Goal: Task Accomplishment & Management: Complete application form

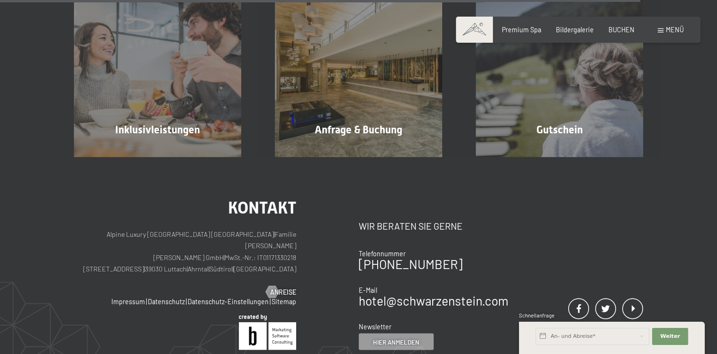
scroll to position [1692, 0]
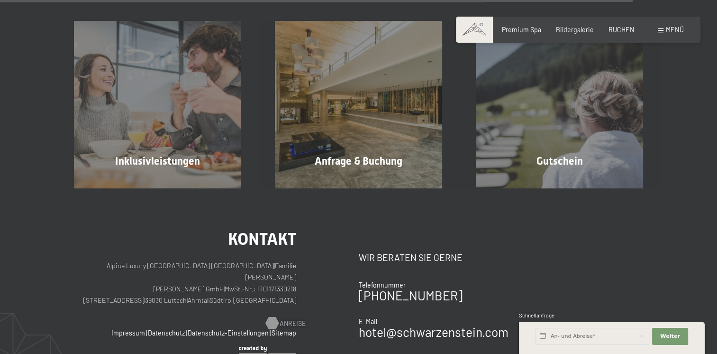
click at [288, 318] on span "Anreise" at bounding box center [293, 322] width 26 height 9
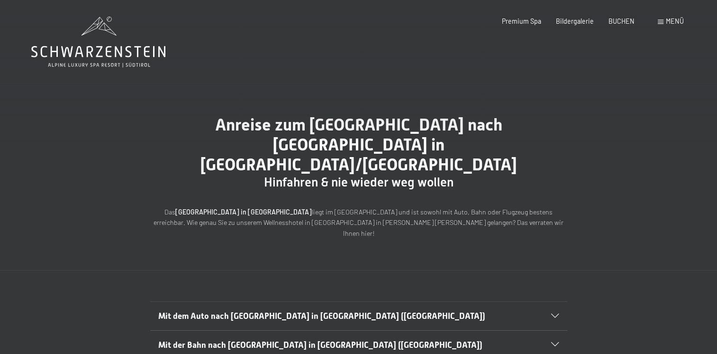
click at [556, 314] on icon at bounding box center [555, 316] width 8 height 4
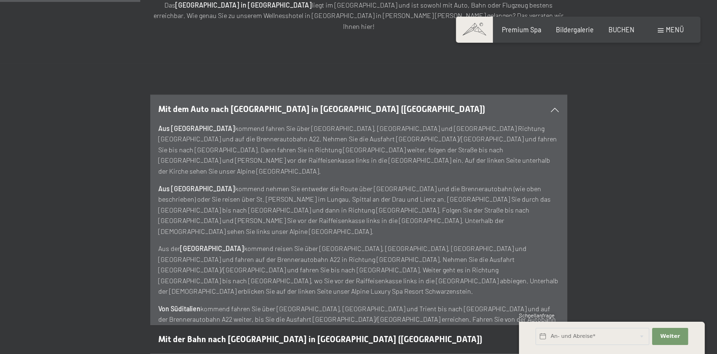
scroll to position [213, 0]
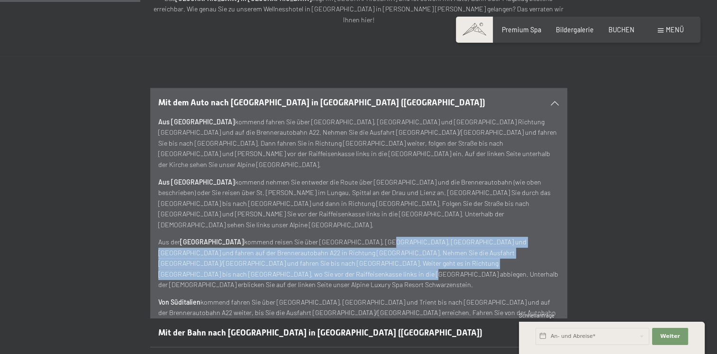
drag, startPoint x: 341, startPoint y: 181, endPoint x: 630, endPoint y: 218, distance: 291.1
click at [630, 218] on div "Mit dem Auto nach Luttach in Südtirol (Italien) Aus Deutschland kommend fahren …" at bounding box center [358, 203] width 569 height 230
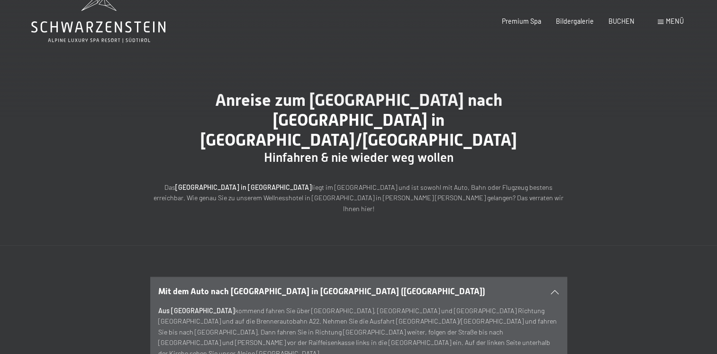
scroll to position [0, 0]
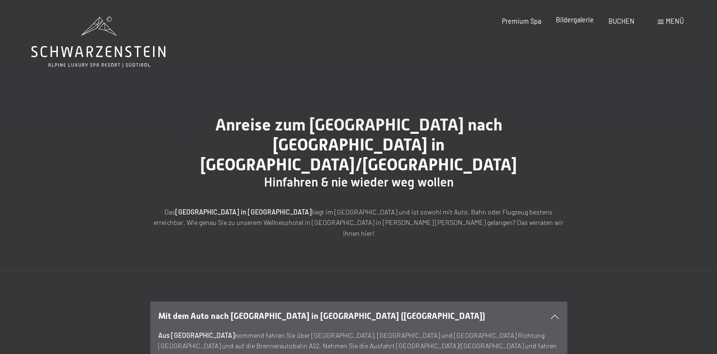
click at [578, 22] on span "Bildergalerie" at bounding box center [575, 20] width 38 height 8
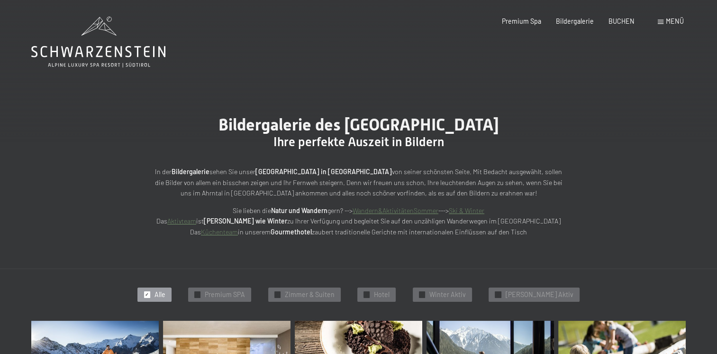
click at [683, 23] on span "Menü" at bounding box center [675, 21] width 18 height 8
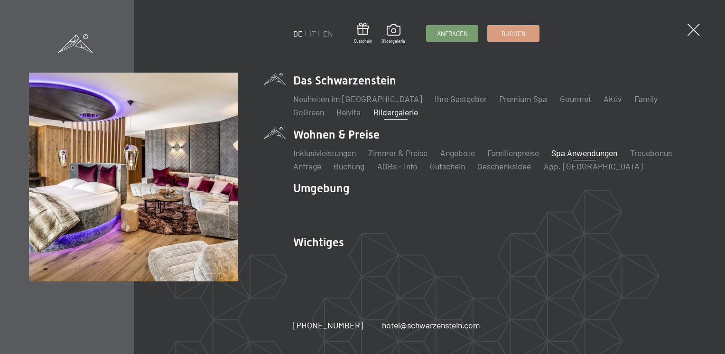
click at [580, 154] on link "Spa Anwendungen" at bounding box center [584, 152] width 66 height 10
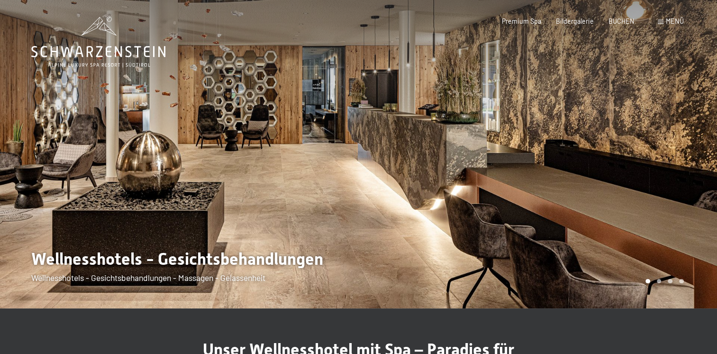
click at [580, 155] on div at bounding box center [538, 154] width 359 height 308
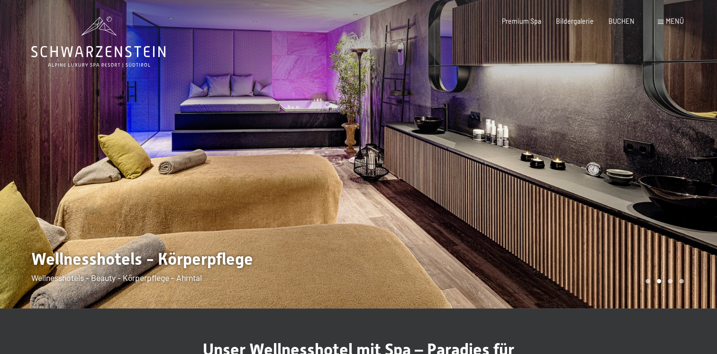
click at [600, 144] on div at bounding box center [538, 154] width 359 height 308
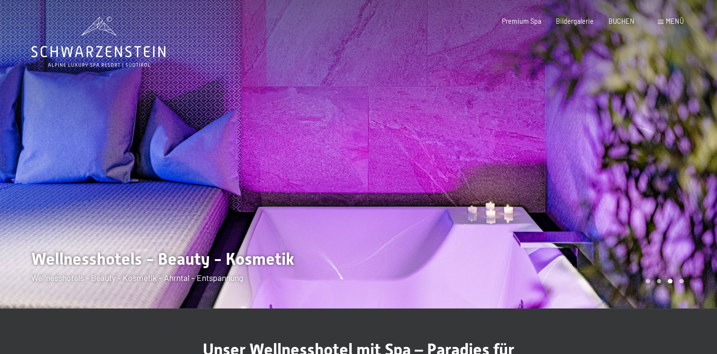
click at [600, 144] on div at bounding box center [538, 154] width 359 height 308
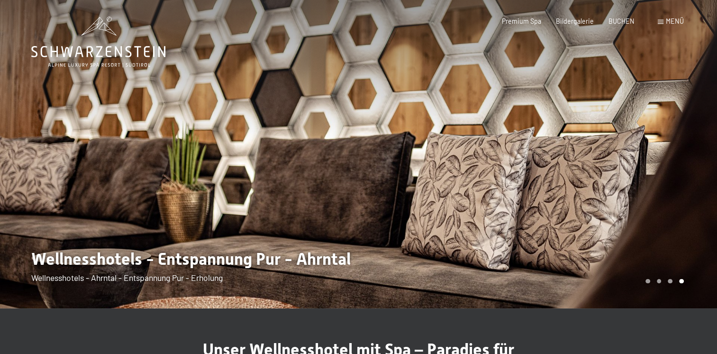
click at [600, 144] on div at bounding box center [538, 154] width 359 height 308
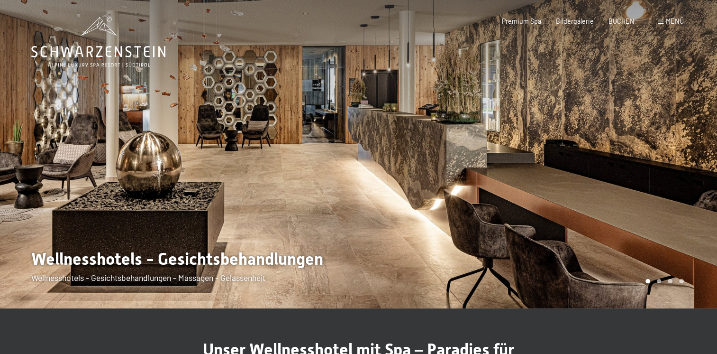
click at [600, 144] on div at bounding box center [538, 154] width 359 height 308
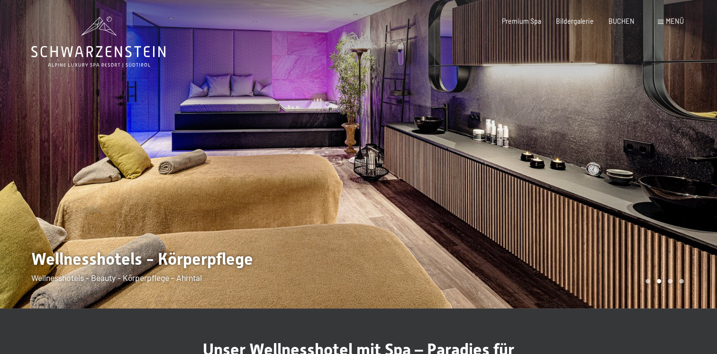
click at [600, 144] on div at bounding box center [538, 154] width 359 height 308
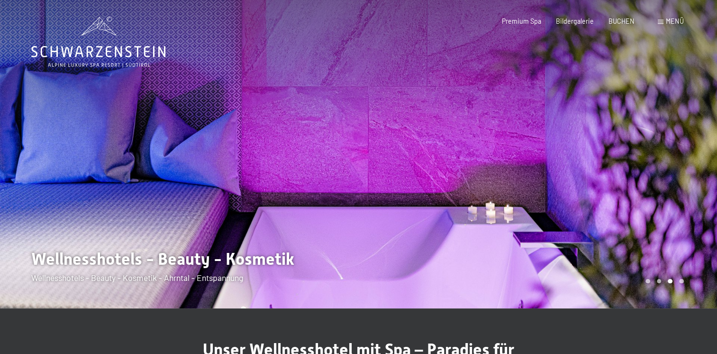
click at [600, 144] on div at bounding box center [538, 154] width 359 height 308
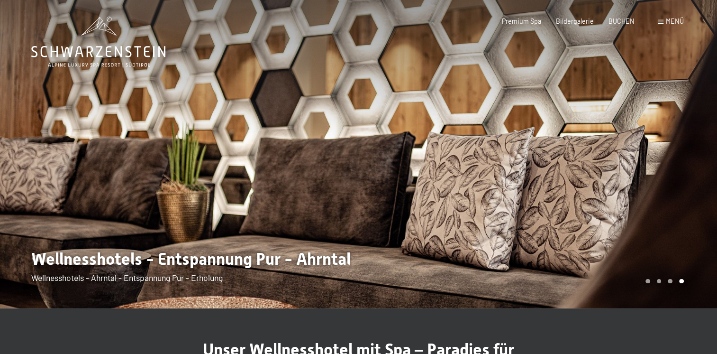
click at [600, 144] on div at bounding box center [538, 154] width 359 height 308
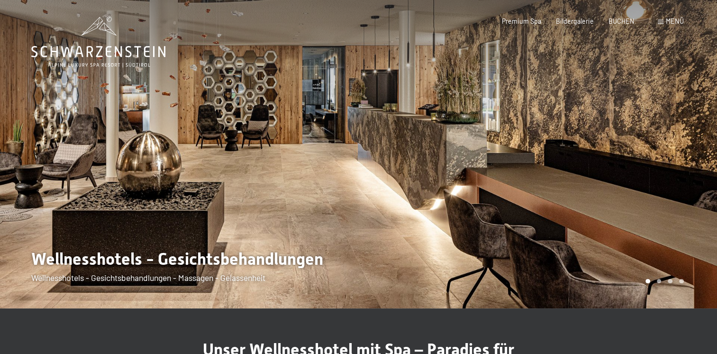
click at [600, 144] on div at bounding box center [538, 154] width 359 height 308
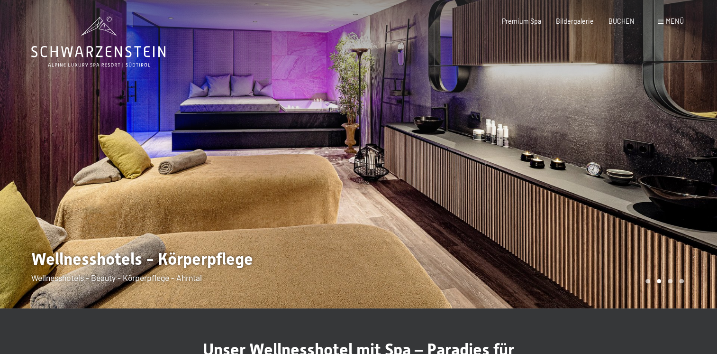
click at [600, 144] on div at bounding box center [538, 154] width 359 height 308
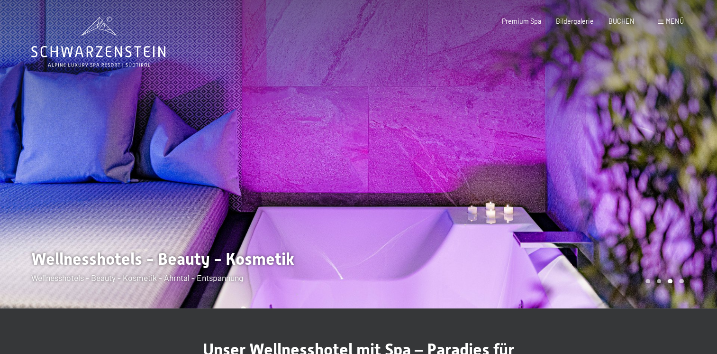
click at [600, 144] on div at bounding box center [538, 154] width 359 height 308
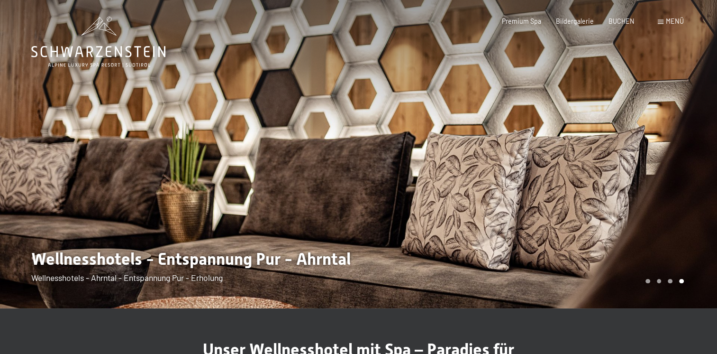
click at [600, 144] on div at bounding box center [538, 154] width 359 height 308
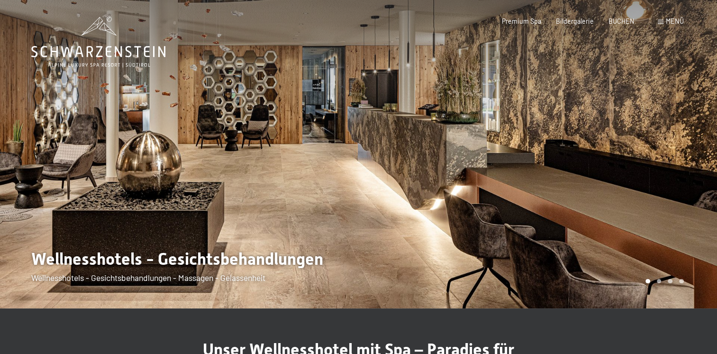
click at [600, 144] on div at bounding box center [538, 154] width 359 height 308
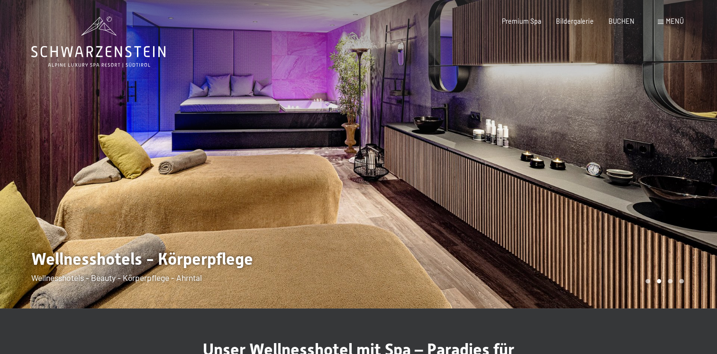
click at [600, 144] on div at bounding box center [538, 154] width 359 height 308
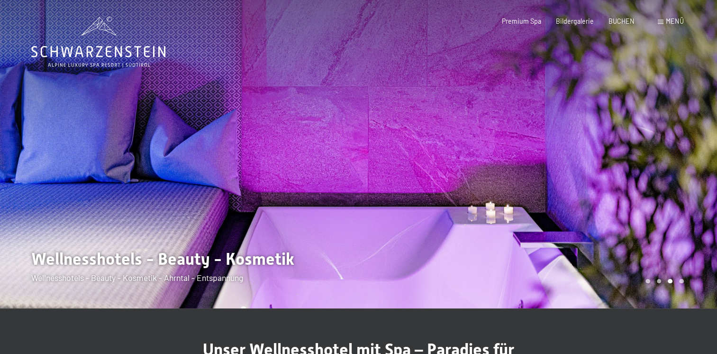
click at [600, 144] on div at bounding box center [538, 154] width 359 height 308
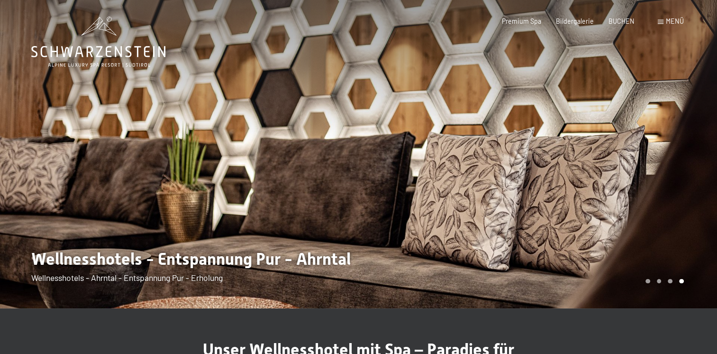
click at [671, 19] on span "Menü" at bounding box center [675, 21] width 18 height 8
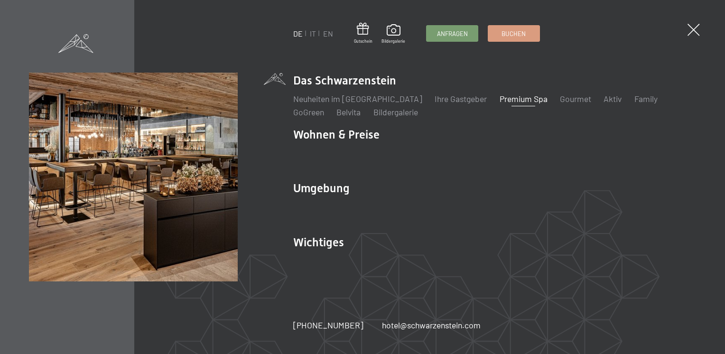
click at [499, 101] on link "Premium Spa" at bounding box center [523, 98] width 48 height 10
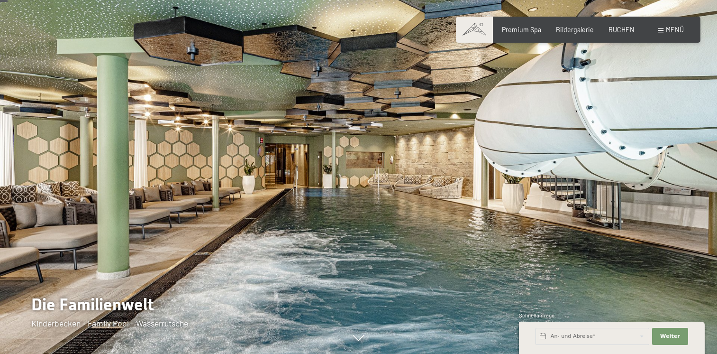
scroll to position [64, 0]
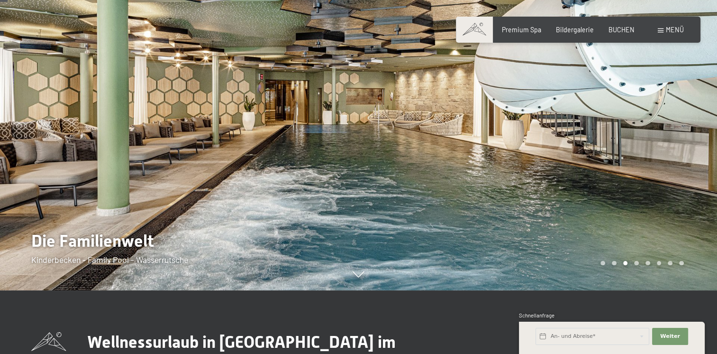
click at [362, 277] on icon at bounding box center [359, 274] width 12 height 6
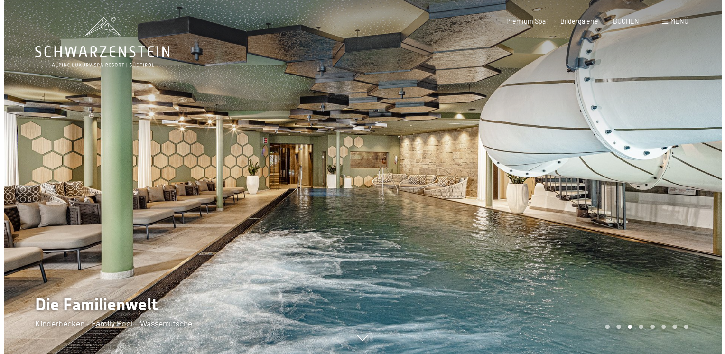
scroll to position [4, 0]
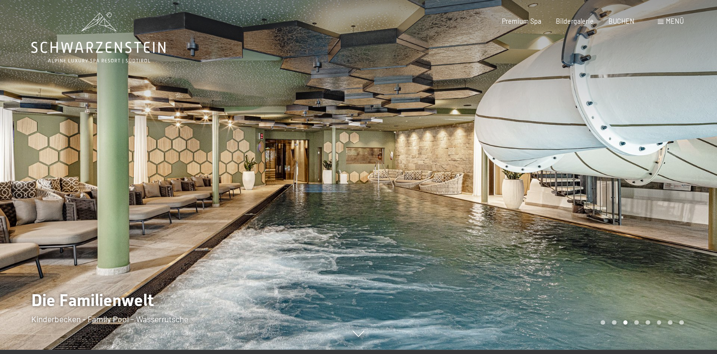
click at [616, 322] on div "Carousel Pagination" at bounding box center [640, 322] width 86 height 5
click at [613, 322] on div "Carousel Page 2" at bounding box center [614, 322] width 5 height 5
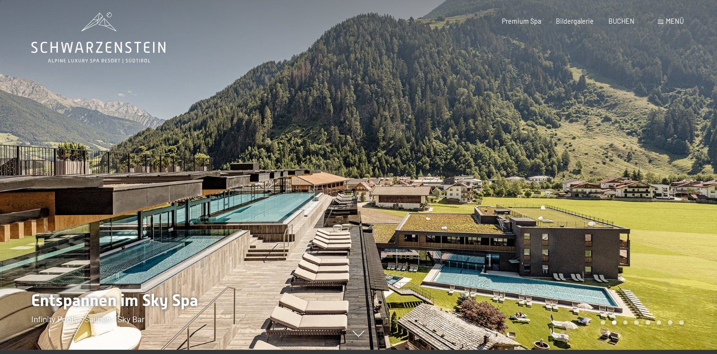
click at [599, 320] on div "Carousel Pagination" at bounding box center [640, 322] width 86 height 5
click at [601, 320] on div "Carousel Page 1" at bounding box center [603, 322] width 5 height 5
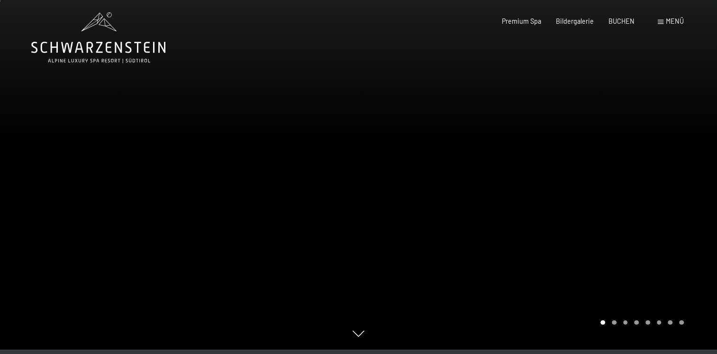
click at [624, 321] on div "Carousel Page 3" at bounding box center [626, 322] width 5 height 5
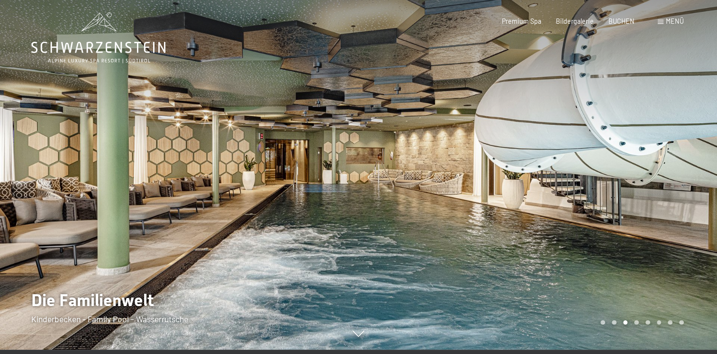
click at [634, 323] on div "Carousel Page 4" at bounding box center [636, 322] width 5 height 5
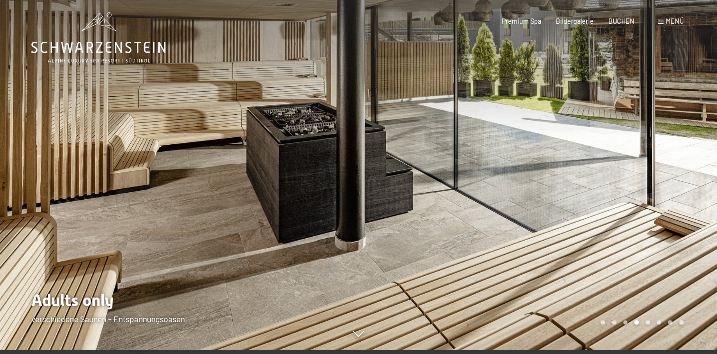
click at [647, 323] on div "Carousel Page 5" at bounding box center [648, 322] width 5 height 5
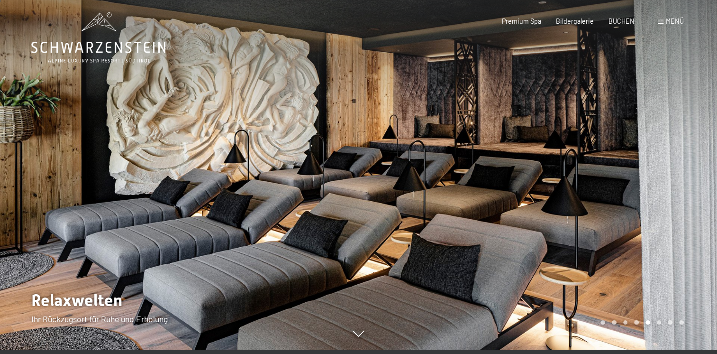
click at [658, 323] on div "Carousel Page 6" at bounding box center [659, 322] width 5 height 5
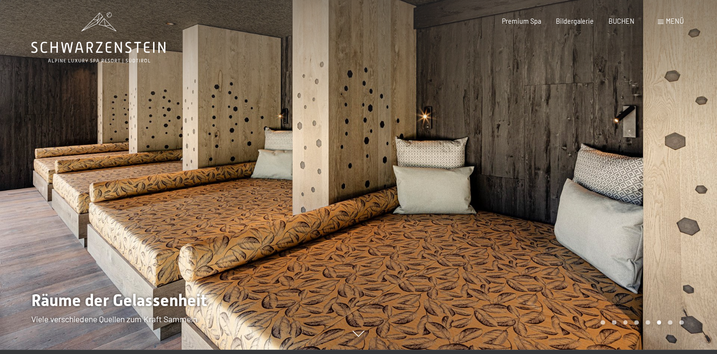
click at [670, 323] on div "Carousel Page 7" at bounding box center [670, 322] width 5 height 5
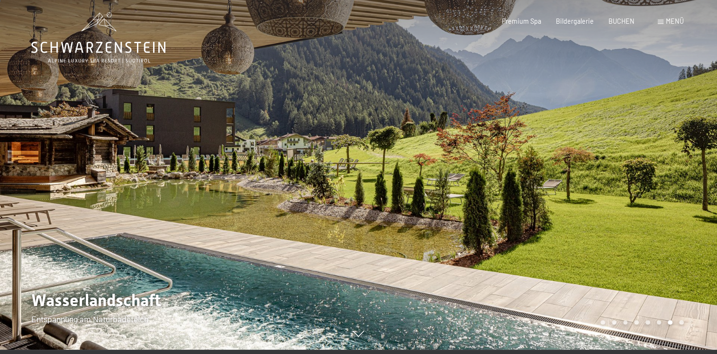
click at [681, 321] on div "Carousel Page 8" at bounding box center [682, 322] width 5 height 5
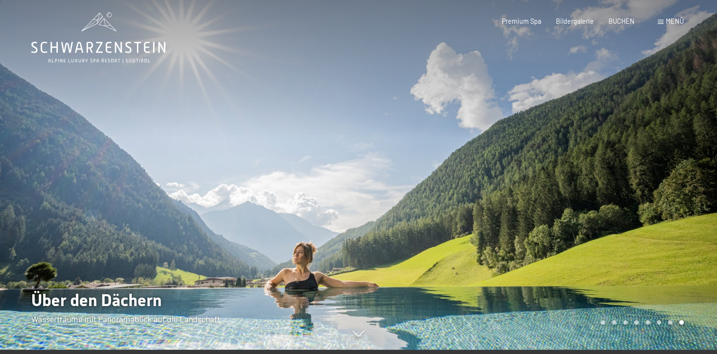
click at [661, 19] on div "Menü" at bounding box center [671, 21] width 26 height 9
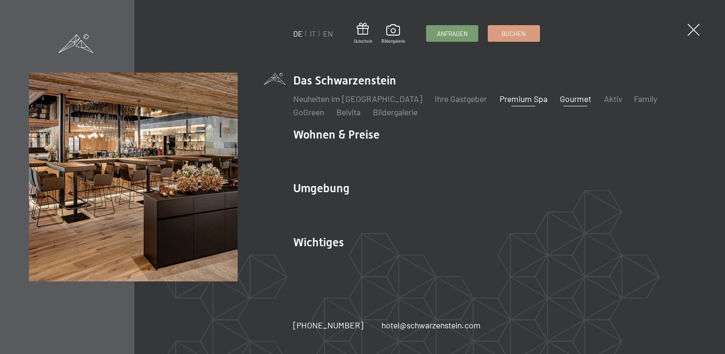
click at [560, 99] on link "Gourmet" at bounding box center [575, 98] width 31 height 10
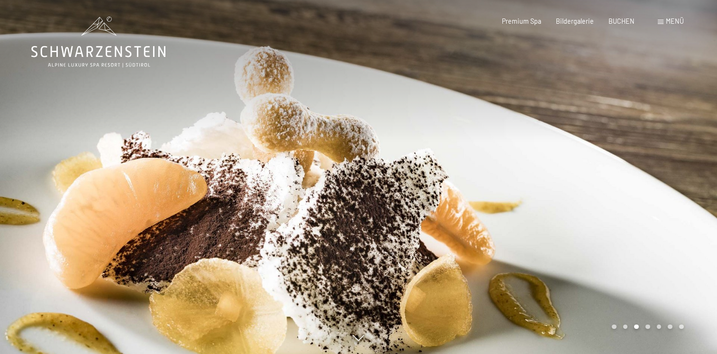
click at [647, 329] on div "Carousel Page 4" at bounding box center [648, 326] width 5 height 5
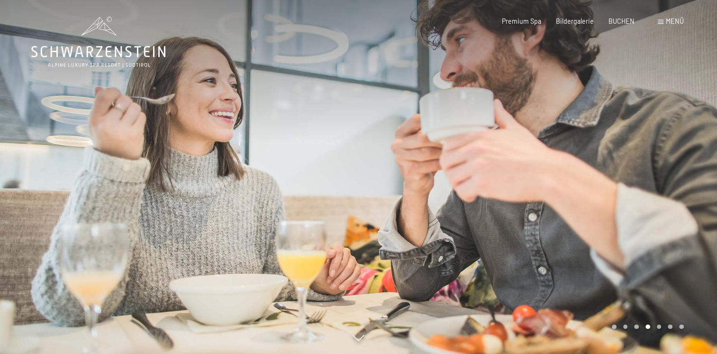
click at [659, 328] on div "Carousel Page 5" at bounding box center [659, 326] width 5 height 5
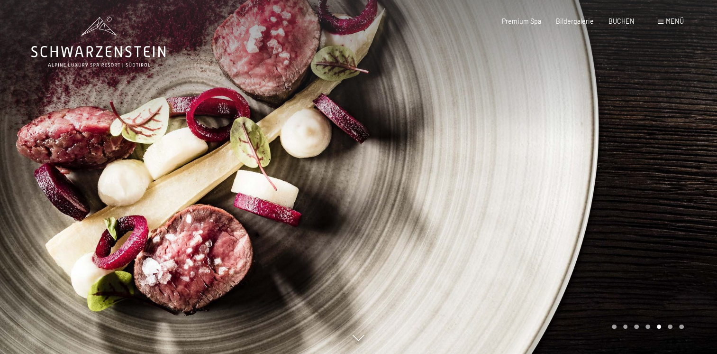
click at [669, 327] on div "Carousel Page 6" at bounding box center [670, 326] width 5 height 5
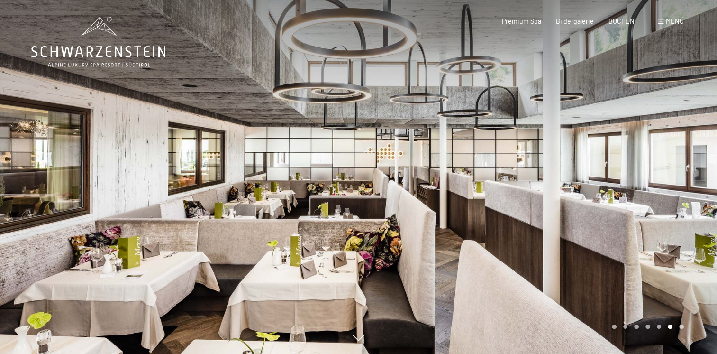
click at [681, 326] on div "Carousel Page 7" at bounding box center [682, 326] width 5 height 5
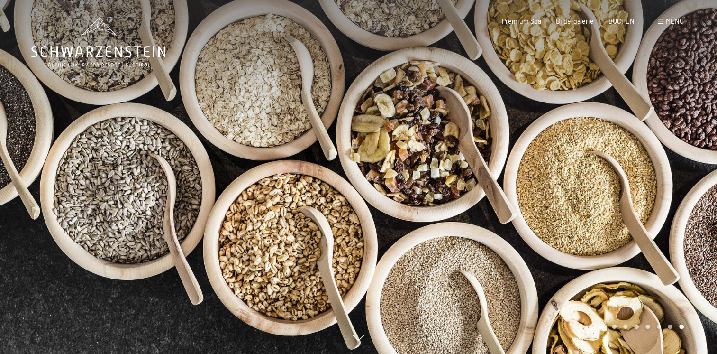
click at [673, 18] on span "Menü" at bounding box center [675, 21] width 18 height 8
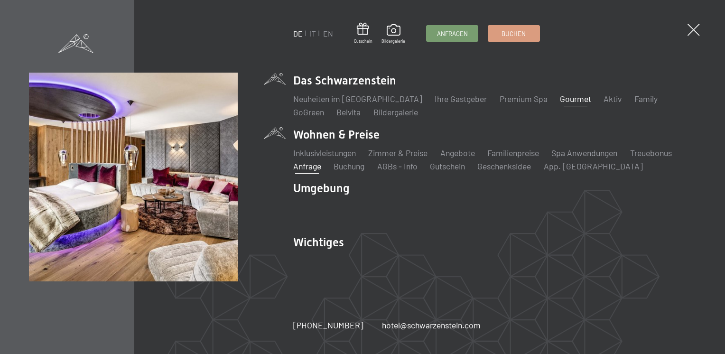
click at [306, 165] on link "Anfrage" at bounding box center [307, 166] width 28 height 10
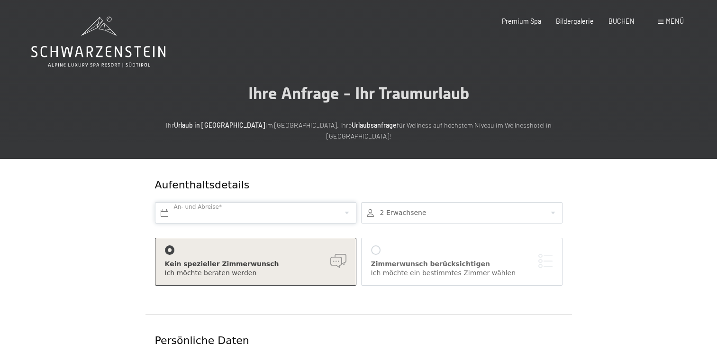
click at [347, 202] on input "text" at bounding box center [256, 212] width 202 height 21
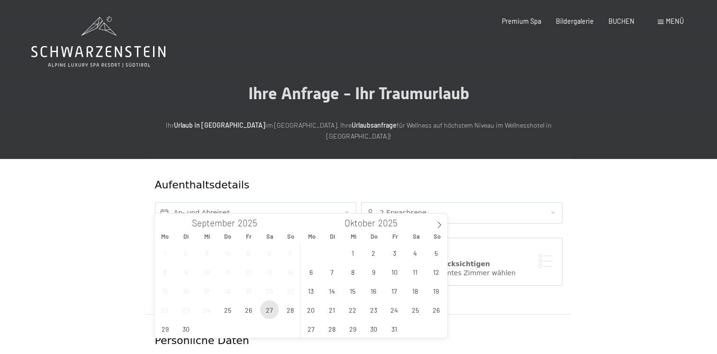
click at [271, 308] on span "27" at bounding box center [269, 309] width 18 height 18
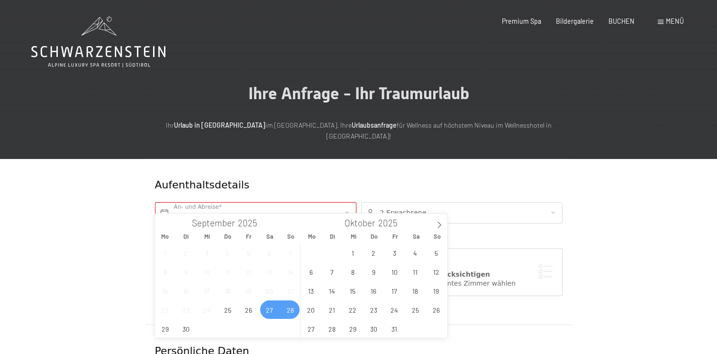
click at [288, 312] on span "28" at bounding box center [290, 309] width 18 height 18
type input "[DATE] - So. [DATE]"
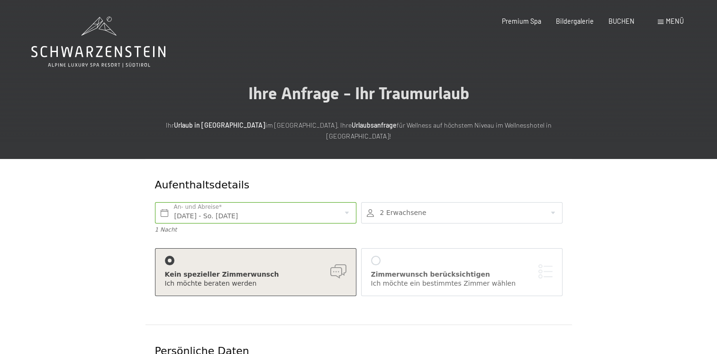
click at [542, 257] on div "[PERSON_NAME] berücksichtigen Ich möchte ein bestimmtes [PERSON_NAME] [PERSON_N…" at bounding box center [462, 272] width 182 height 33
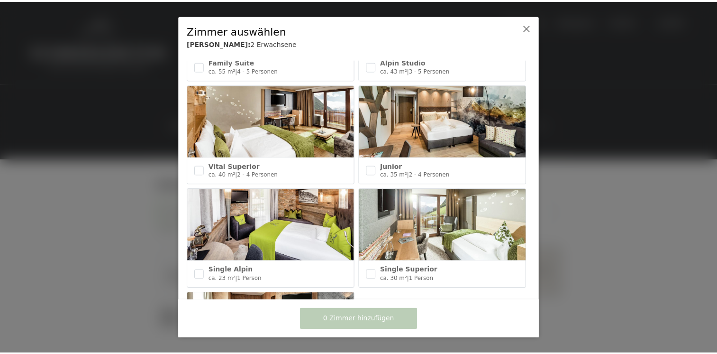
scroll to position [345, 0]
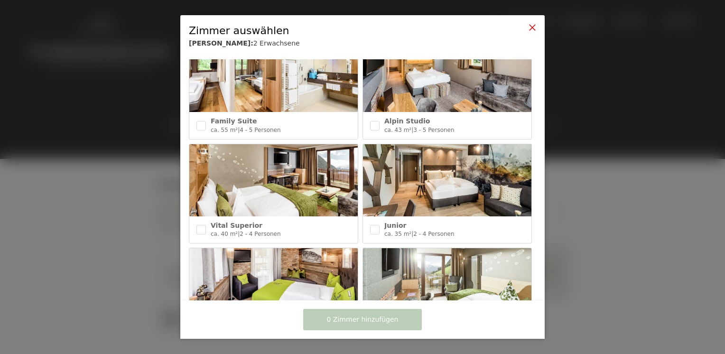
click at [533, 26] on icon at bounding box center [532, 28] width 8 height 8
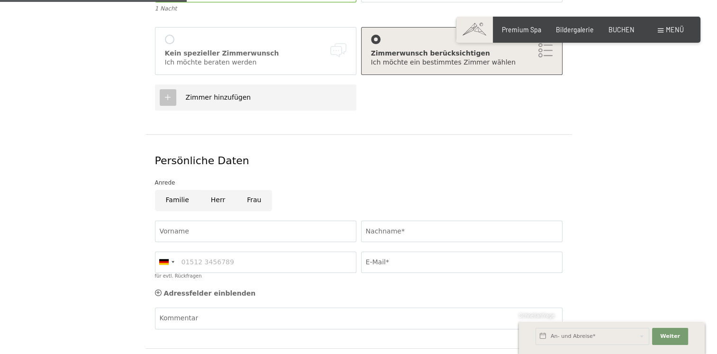
scroll to position [225, 0]
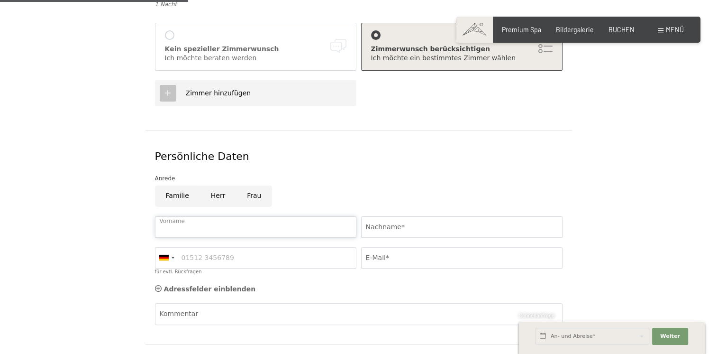
click at [207, 216] on input "Vorname" at bounding box center [256, 226] width 202 height 21
type input "Walter"
type input "Eder"
type input "066488816250"
type input "walter.eder@hotmail.com"
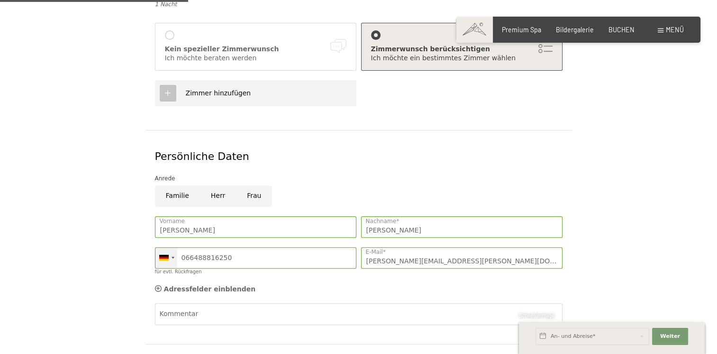
click at [173, 248] on div at bounding box center [167, 258] width 22 height 20
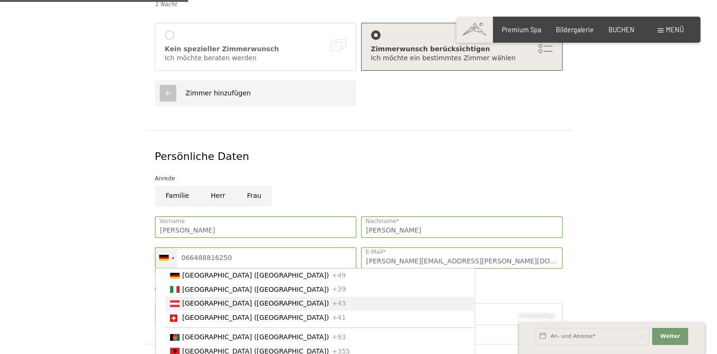
click at [201, 299] on span "[GEOGRAPHIC_DATA] ([GEOGRAPHIC_DATA])" at bounding box center [256, 303] width 147 height 8
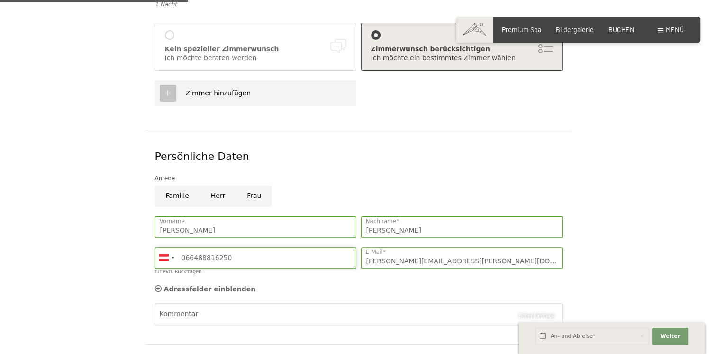
drag, startPoint x: 232, startPoint y: 243, endPoint x: 182, endPoint y: 245, distance: 50.3
click at [182, 247] on input "066488816250" at bounding box center [256, 257] width 202 height 21
type input "06506376420"
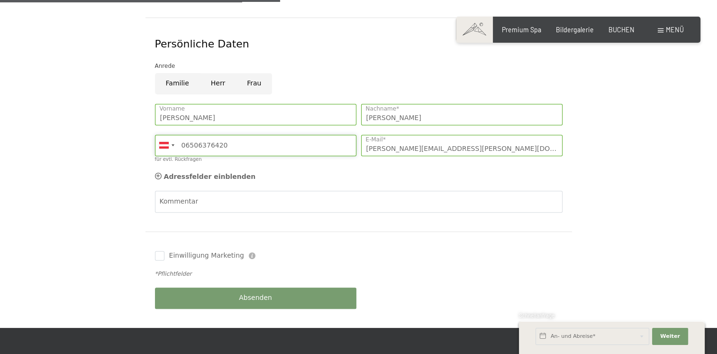
scroll to position [343, 0]
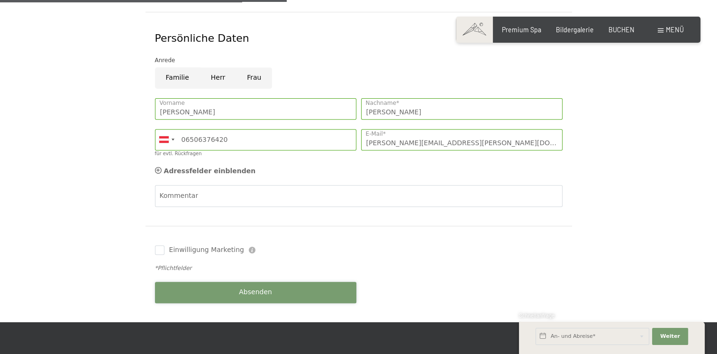
click at [252, 287] on span "Absenden" at bounding box center [255, 291] width 33 height 9
